Goal: Find contact information: Find contact information

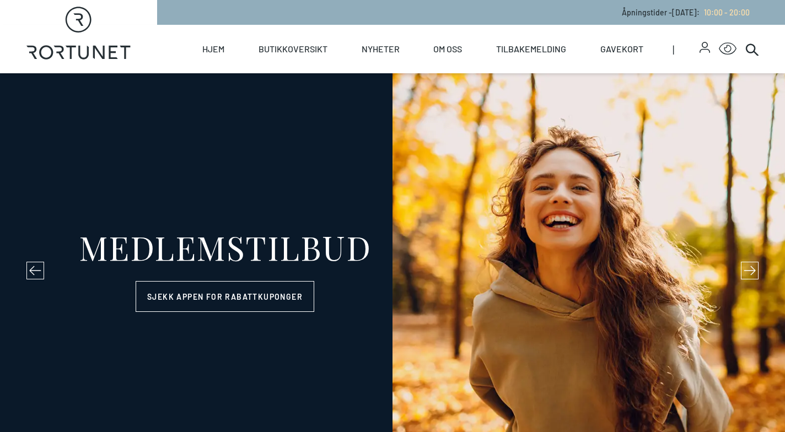
select select "NO"
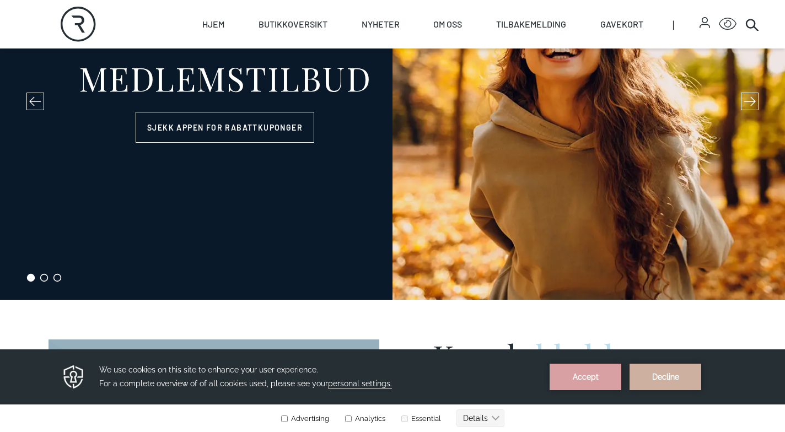
scroll to position [212, 0]
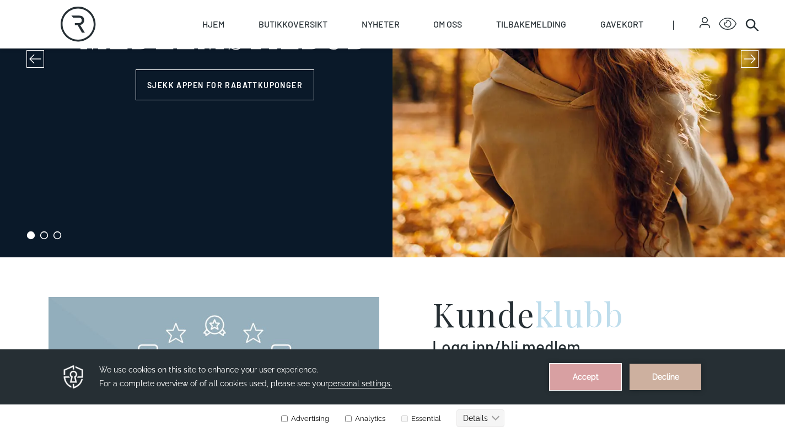
click at [584, 367] on button "Accept" at bounding box center [586, 377] width 72 height 26
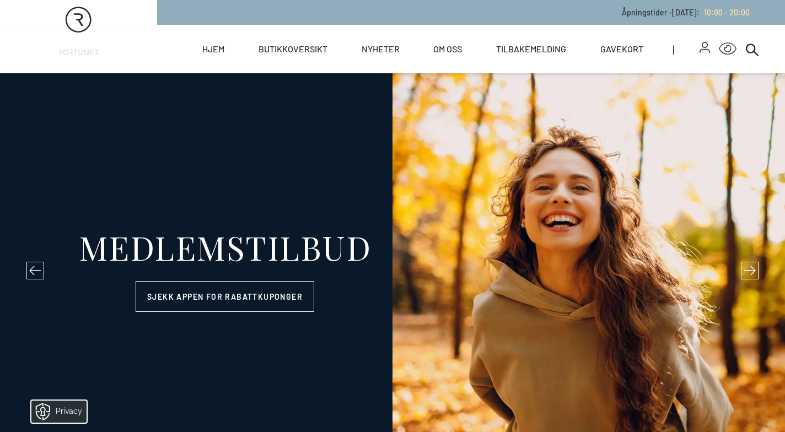
scroll to position [0, 0]
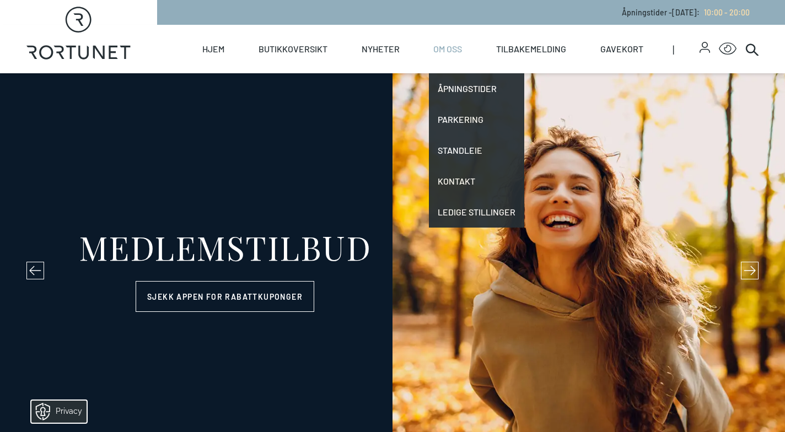
click at [456, 47] on link "Om oss" at bounding box center [447, 49] width 29 height 49
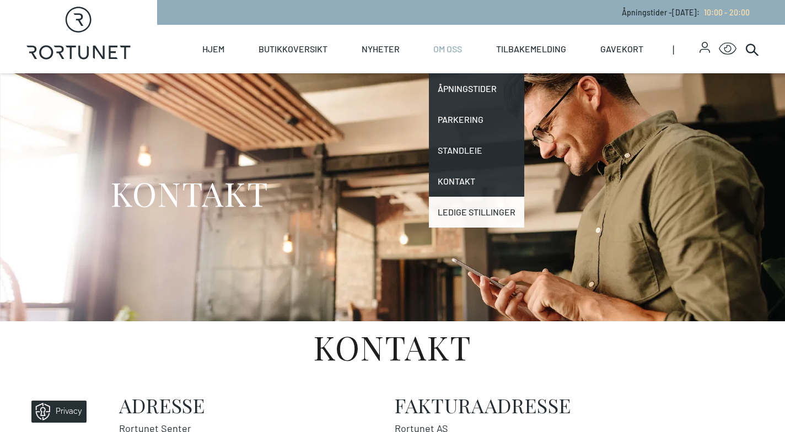
click at [454, 212] on link "Ledige stillinger" at bounding box center [476, 212] width 95 height 31
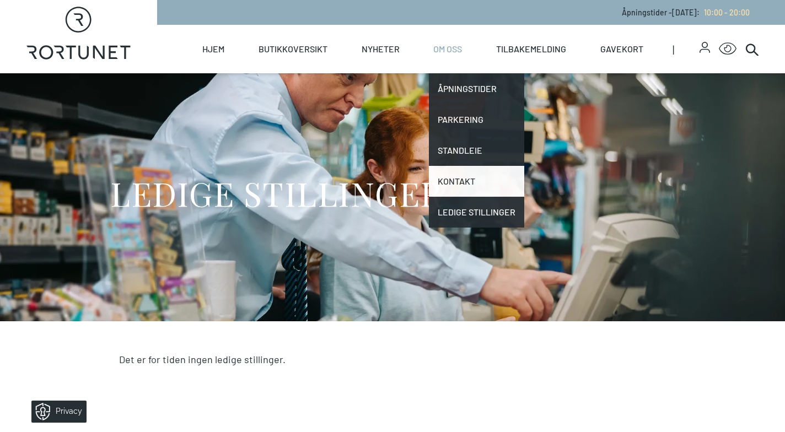
click at [454, 182] on link "Kontakt" at bounding box center [476, 181] width 95 height 31
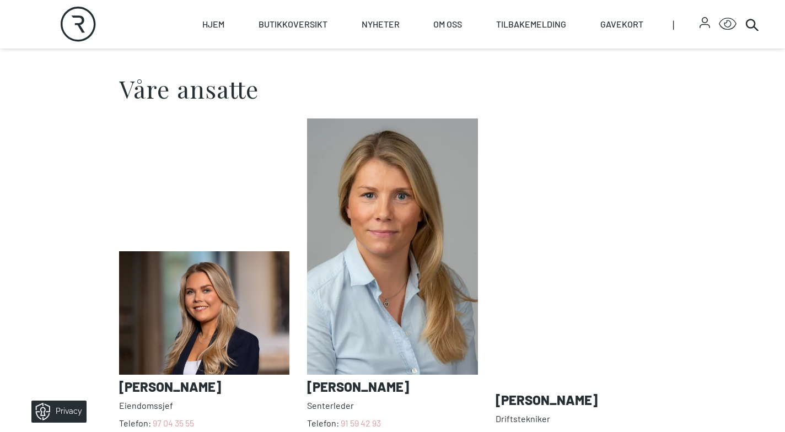
scroll to position [767, 0]
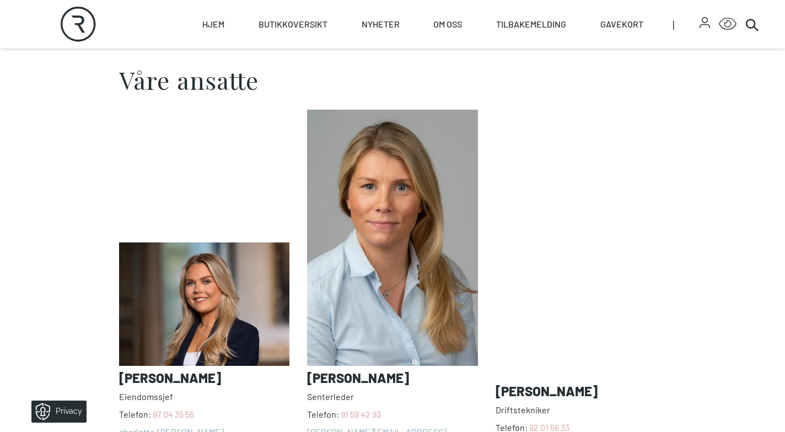
click at [211, 269] on img at bounding box center [204, 304] width 170 height 123
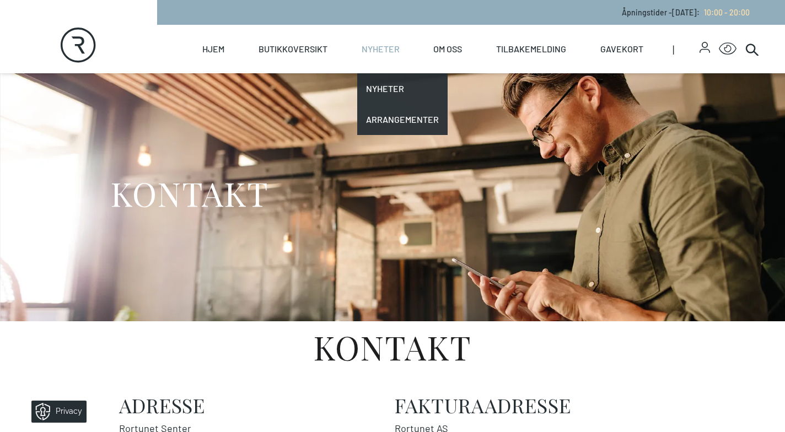
scroll to position [0, 0]
